Goal: Task Accomplishment & Management: Complete application form

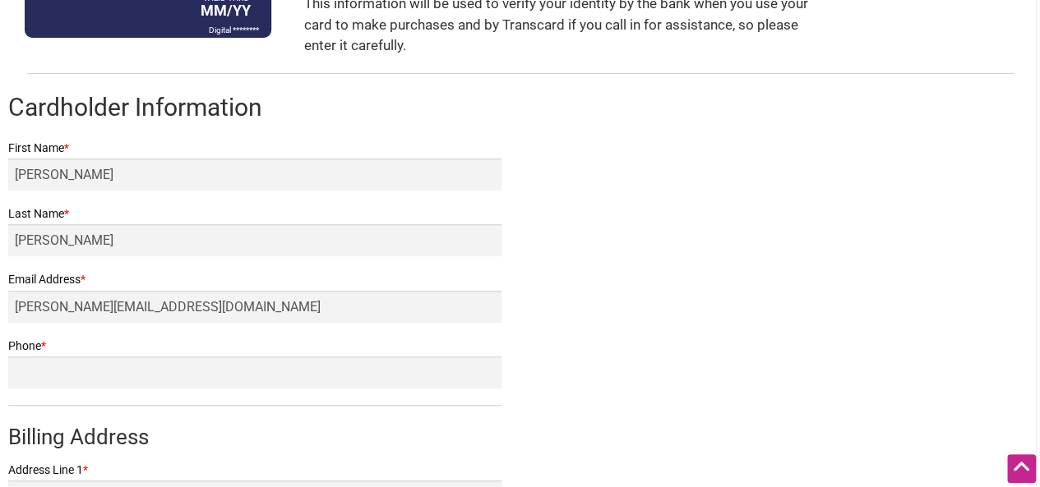
scroll to position [658, 0]
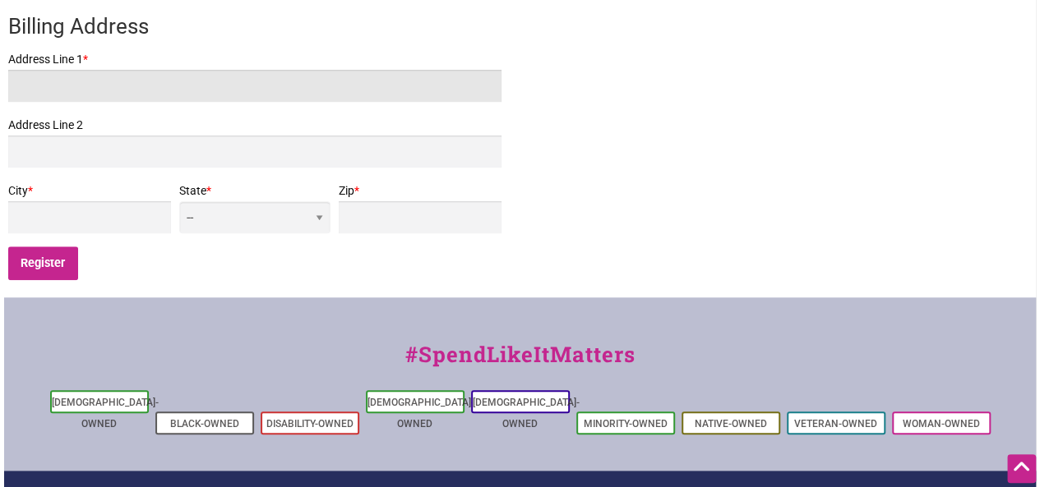
click at [163, 93] on input "Address Line 1 *" at bounding box center [254, 86] width 493 height 32
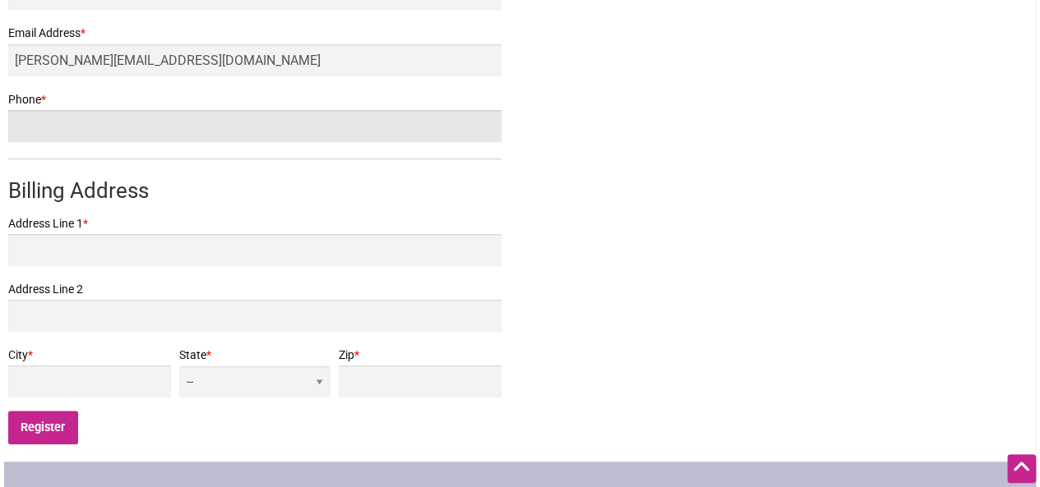
click at [99, 118] on input "Phone *" at bounding box center [254, 126] width 493 height 32
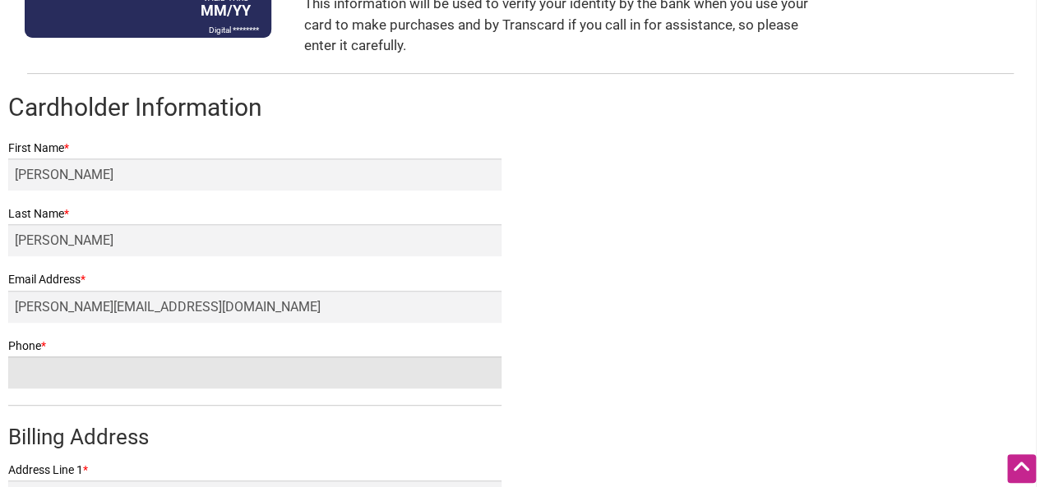
scroll to position [575, 0]
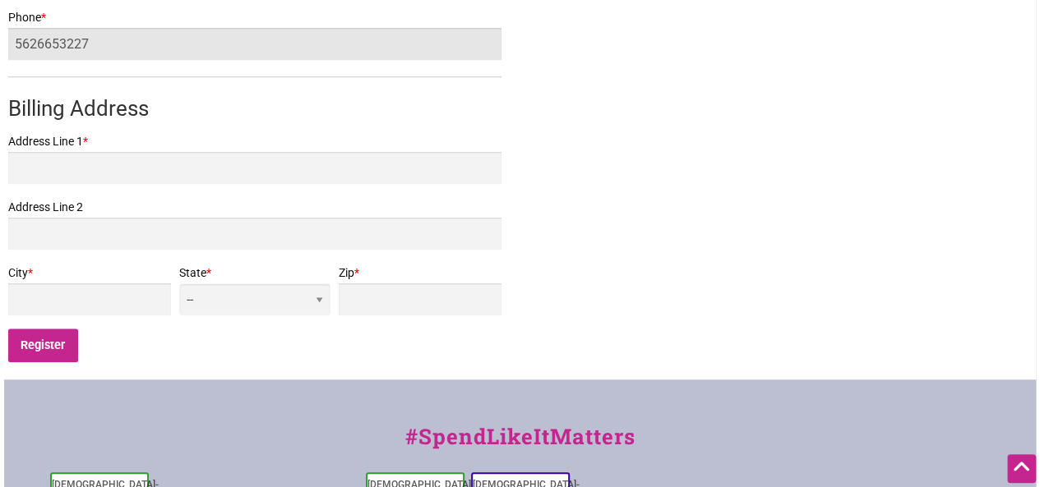
type input "5626653227"
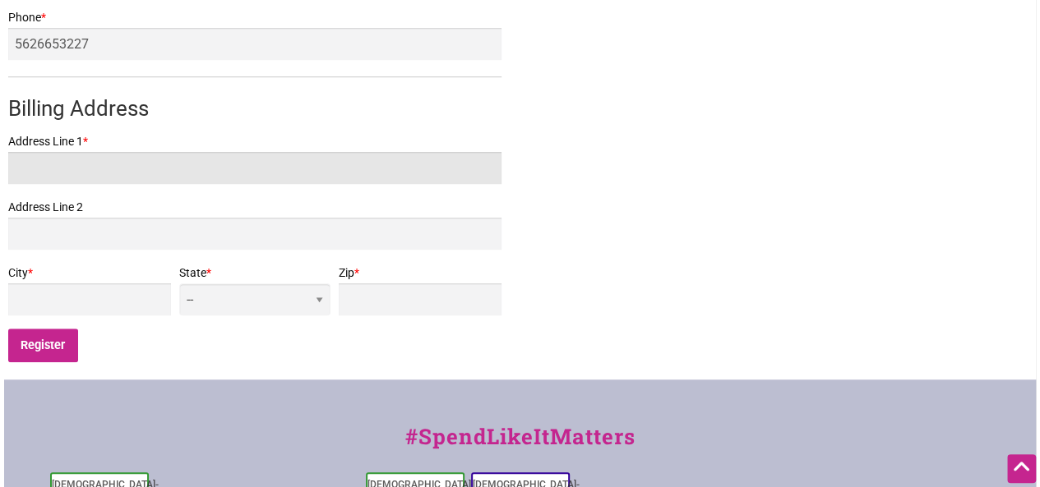
click at [53, 173] on input "Address Line 1 *" at bounding box center [254, 168] width 493 height 32
type input "720 N 80th St"
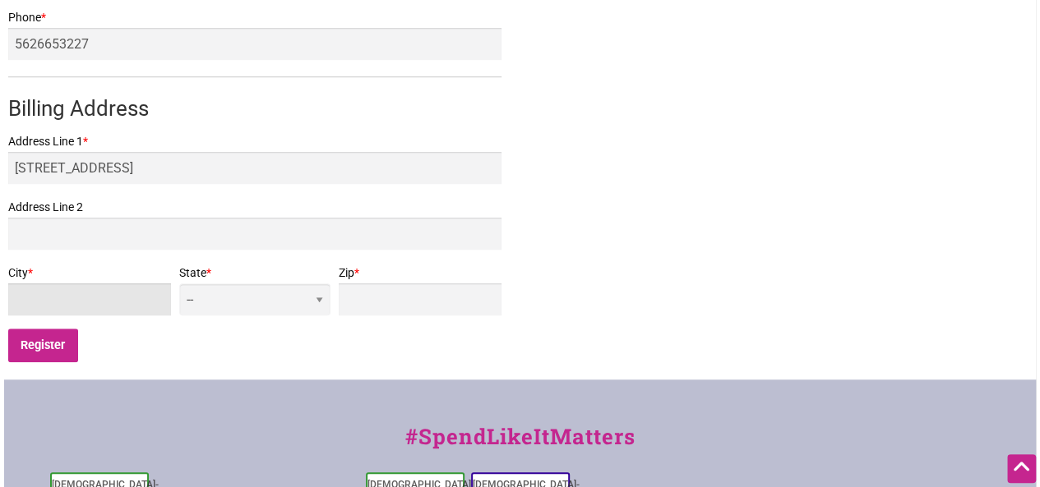
click at [54, 306] on input "City *" at bounding box center [89, 300] width 163 height 32
type input "Seattle"
click at [330, 315] on select "-- AL AK AZ AR CA CO CT DE DC FL GA HI ID IL IN IA KS KY LA ME MD MA MI MN MS M…" at bounding box center [254, 300] width 151 height 32
select select "WA"
click at [288, 284] on select "-- AL AK AZ AR CA CO CT DE DC FL GA HI ID IL IN IA KS KY LA ME MD MA MI MN MS M…" at bounding box center [254, 300] width 151 height 32
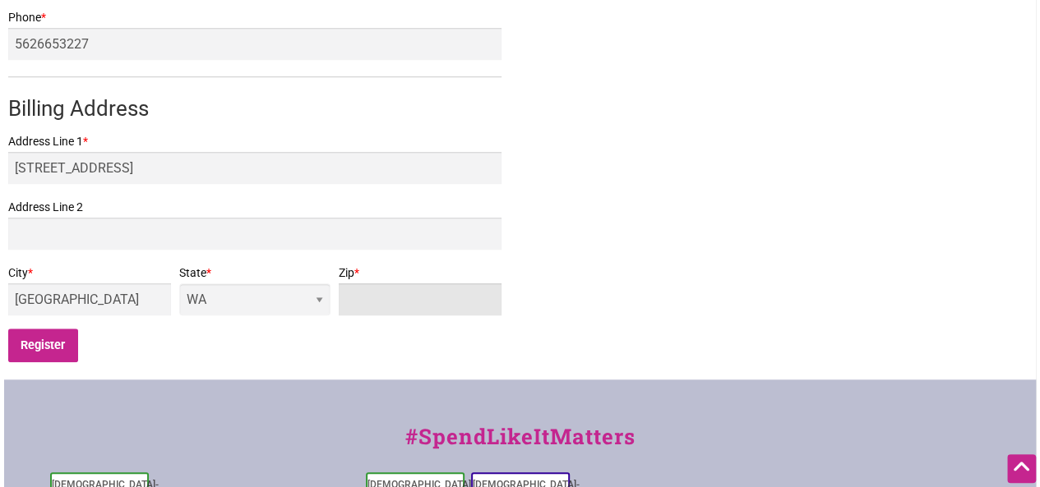
click at [383, 293] on input "Zip *" at bounding box center [420, 300] width 163 height 32
type input "98103"
click at [36, 339] on input "Register" at bounding box center [43, 346] width 70 height 34
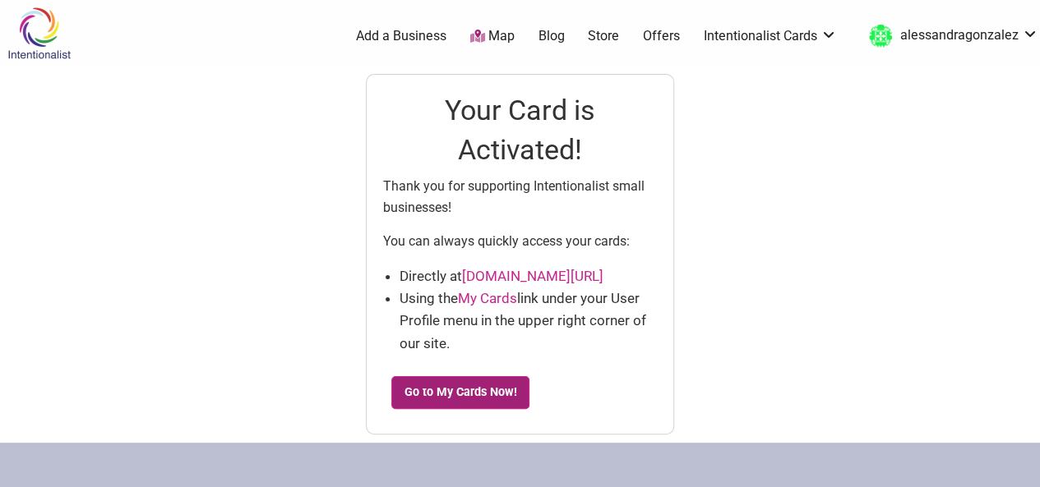
click at [477, 387] on link "Go to My Cards Now!" at bounding box center [460, 392] width 138 height 33
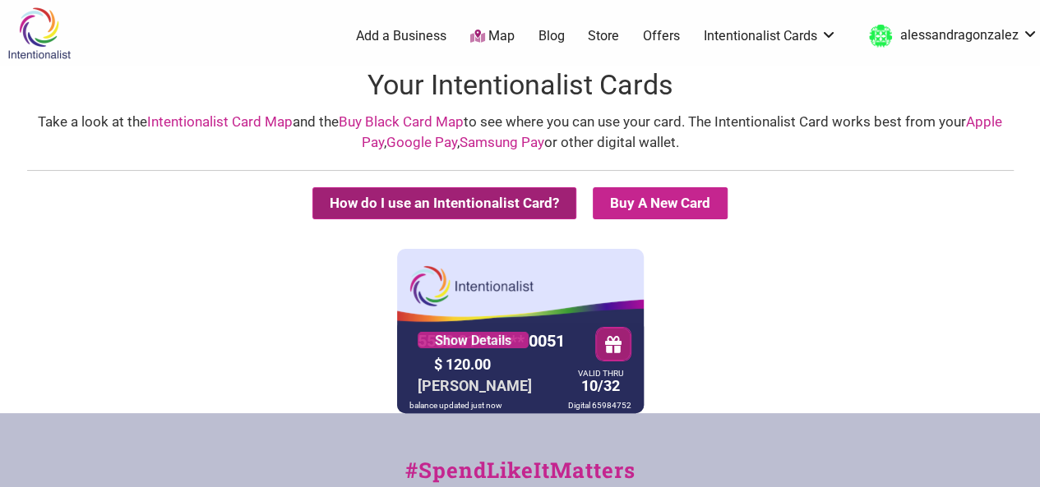
click at [507, 202] on button "How do I use an Intentionalist Card?" at bounding box center [444, 203] width 264 height 32
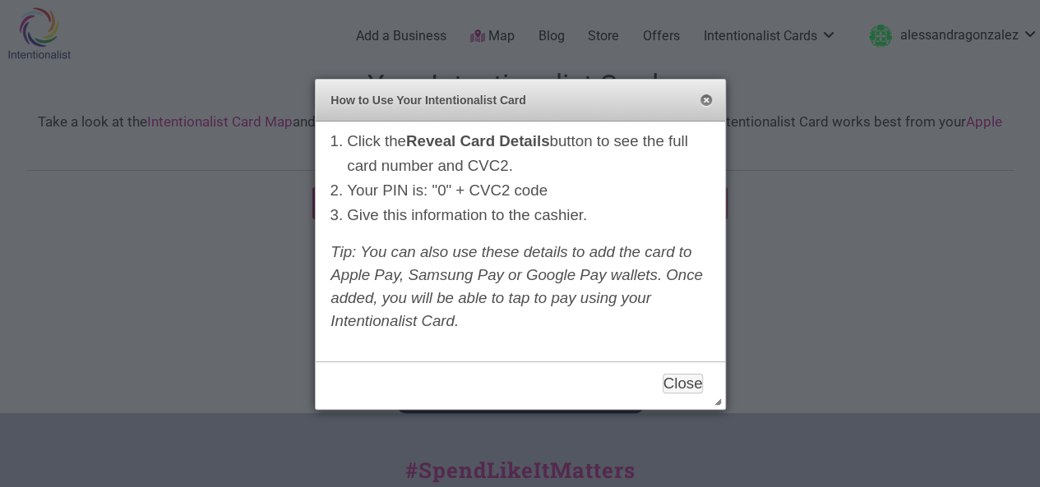
click at [709, 102] on button "Close" at bounding box center [706, 101] width 13 height 13
